Goal: Information Seeking & Learning: Learn about a topic

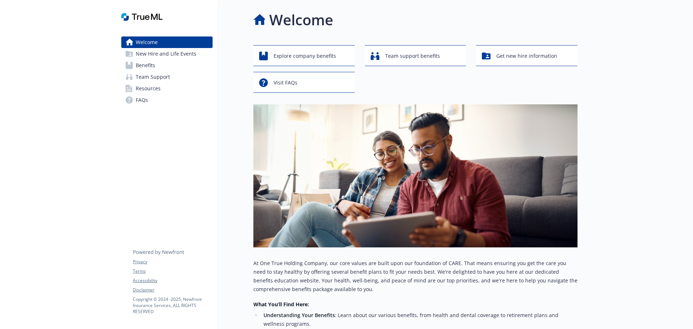
click at [156, 62] on link "Benefits" at bounding box center [166, 66] width 91 height 12
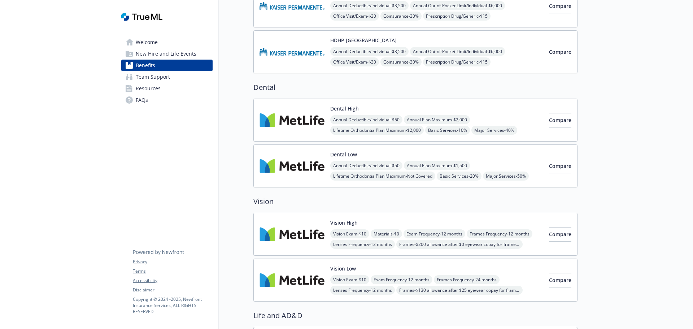
click at [299, 120] on img at bounding box center [292, 120] width 65 height 31
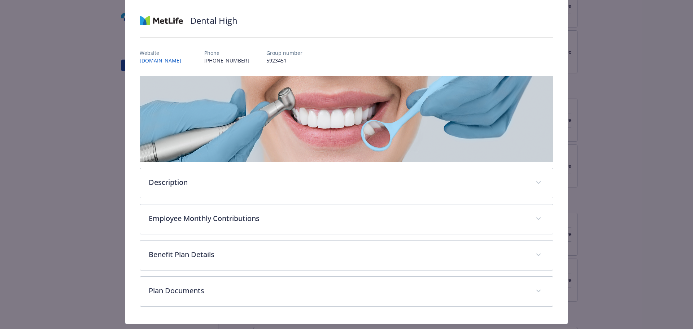
scroll to position [64, 0]
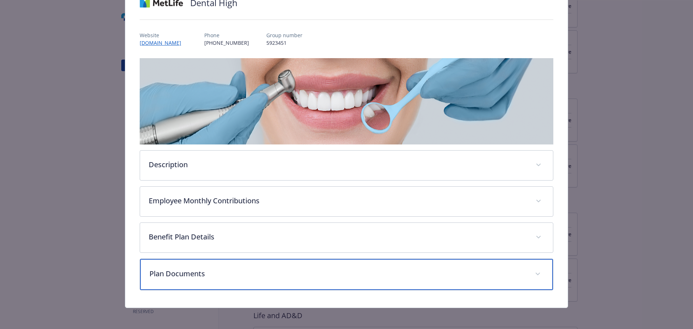
click at [213, 275] on p "Plan Documents" at bounding box center [337, 273] width 377 height 11
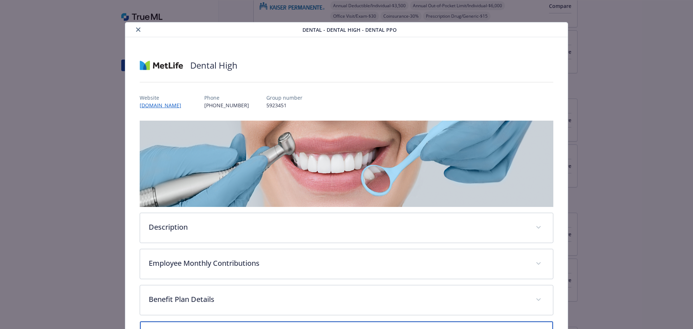
scroll to position [0, 0]
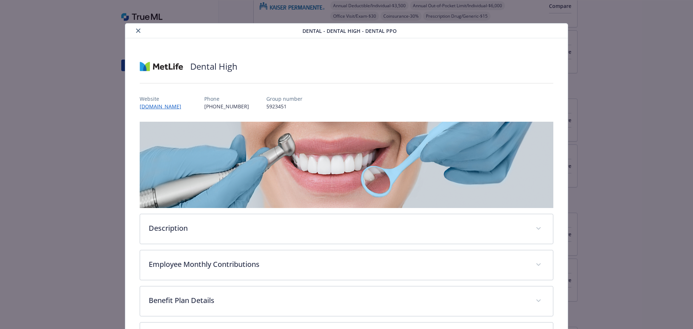
click at [138, 29] on icon "close" at bounding box center [138, 31] width 4 height 4
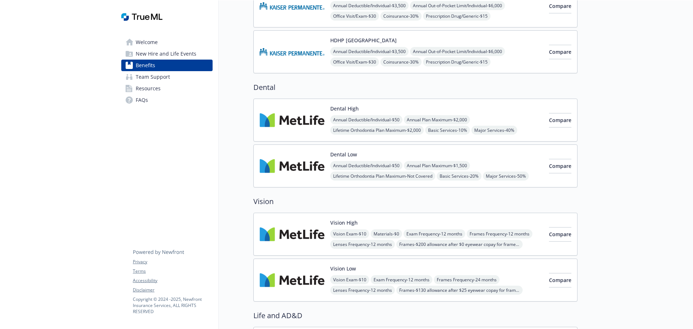
click at [317, 169] on img at bounding box center [292, 166] width 65 height 31
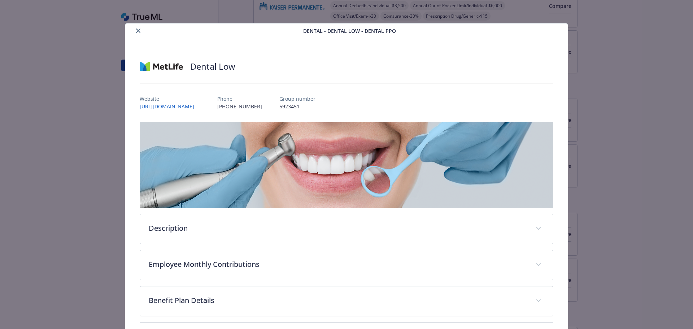
scroll to position [64, 0]
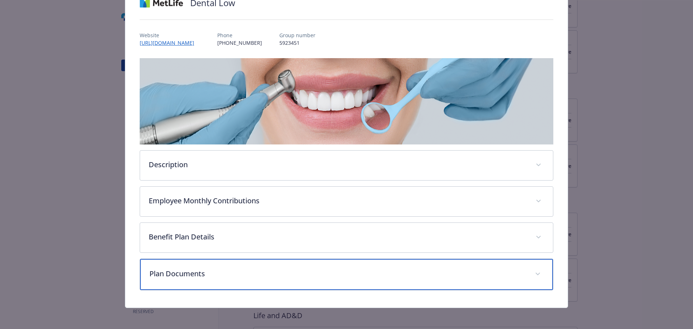
click at [177, 281] on div "Plan Documents" at bounding box center [346, 274] width 413 height 31
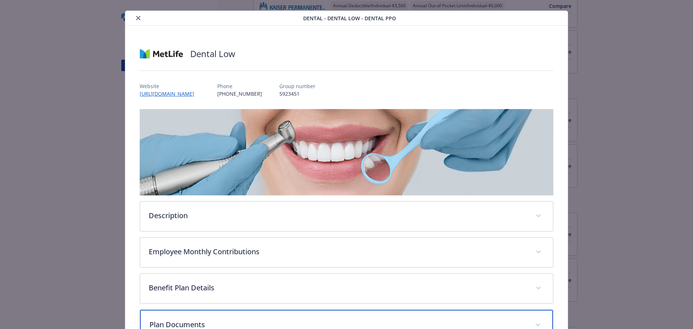
scroll to position [0, 0]
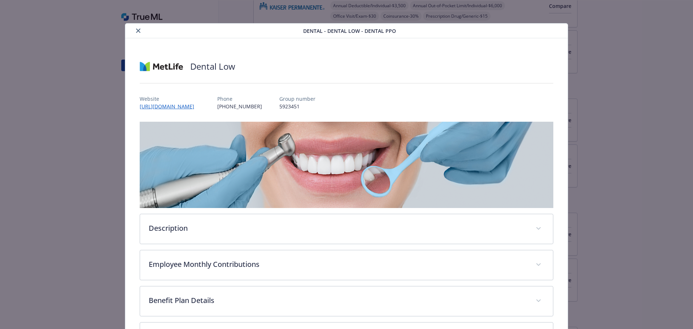
click at [136, 31] on icon "close" at bounding box center [138, 31] width 4 height 4
